Goal: Find contact information: Find contact information

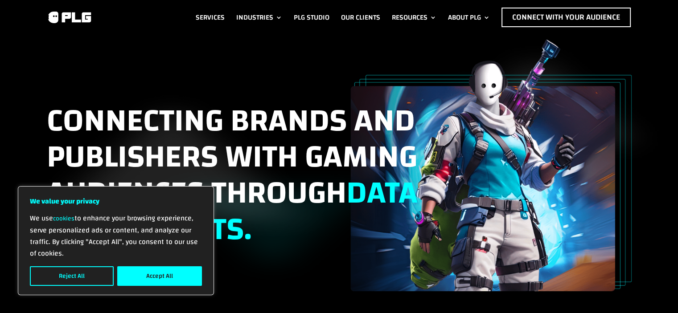
click at [174, 266] on div "We use cookies to enhance your browsing experience, serve personalized ads or c…" at bounding box center [116, 250] width 172 height 74
click at [176, 271] on button "Accept All" at bounding box center [159, 276] width 85 height 20
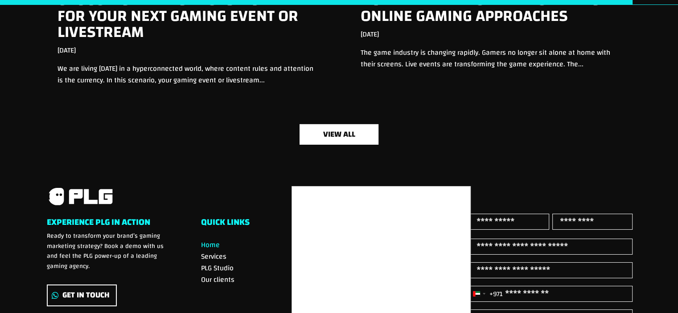
scroll to position [2961, 0]
click at [84, 292] on div at bounding box center [339, 156] width 678 height 313
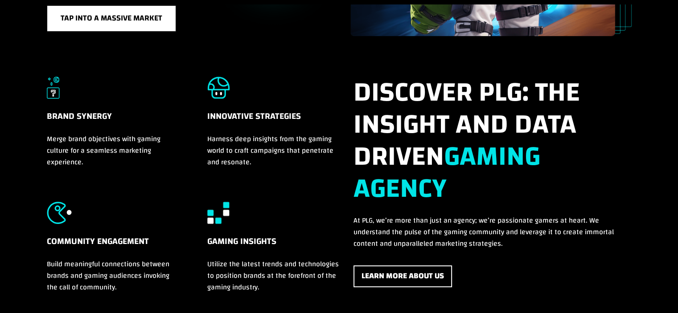
scroll to position [0, 0]
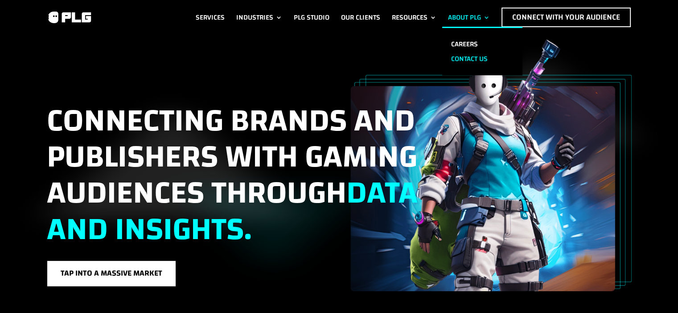
click at [481, 54] on link "Contact us" at bounding box center [482, 59] width 80 height 15
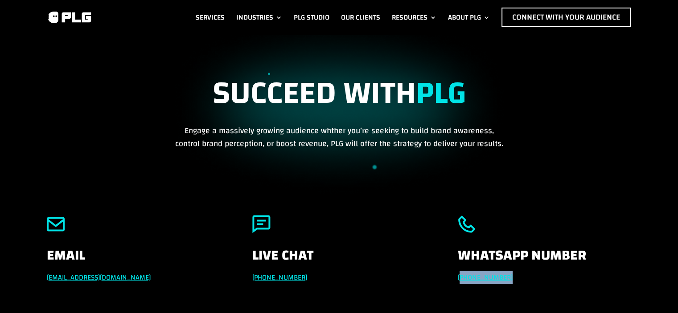
drag, startPoint x: 513, startPoint y: 274, endPoint x: 460, endPoint y: 276, distance: 53.1
click at [460, 276] on p "[PHONE_NUMBER]" at bounding box center [544, 278] width 173 height 12
copy link "971 551257087"
